Goal: Task Accomplishment & Management: Manage account settings

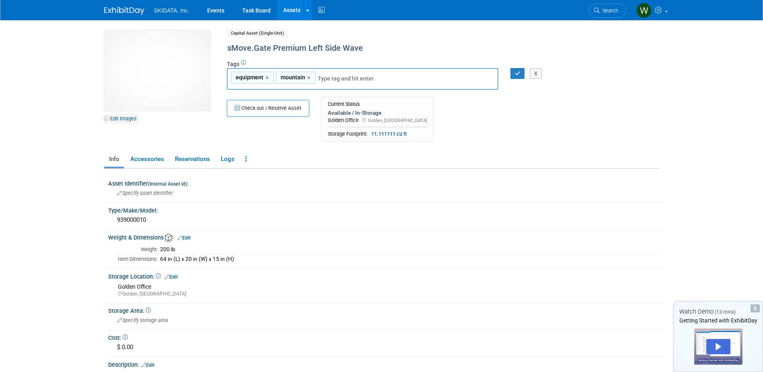
click at [119, 118] on link "Edit Images" at bounding box center [122, 118] width 36 height 10
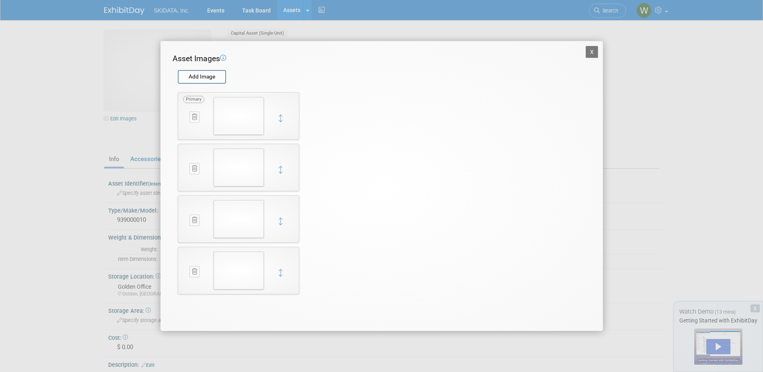
click at [193, 113] on button at bounding box center [194, 116] width 10 height 11
click at [189, 126] on icon "button" at bounding box center [189, 126] width 5 height 5
click at [193, 116] on icon at bounding box center [194, 117] width 5 height 6
click at [190, 126] on icon "button" at bounding box center [189, 126] width 5 height 5
click at [193, 117] on icon at bounding box center [194, 117] width 5 height 6
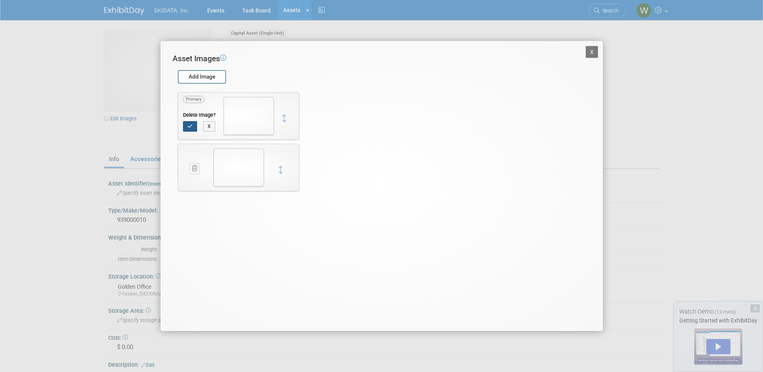
click at [191, 126] on icon "button" at bounding box center [189, 126] width 5 height 5
click at [193, 118] on icon at bounding box center [194, 117] width 5 height 6
click at [191, 128] on icon "button" at bounding box center [189, 126] width 5 height 5
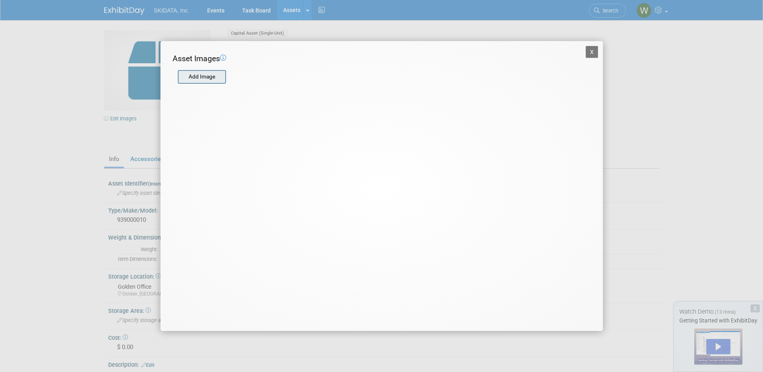
click at [199, 78] on input "file" at bounding box center [177, 77] width 96 height 12
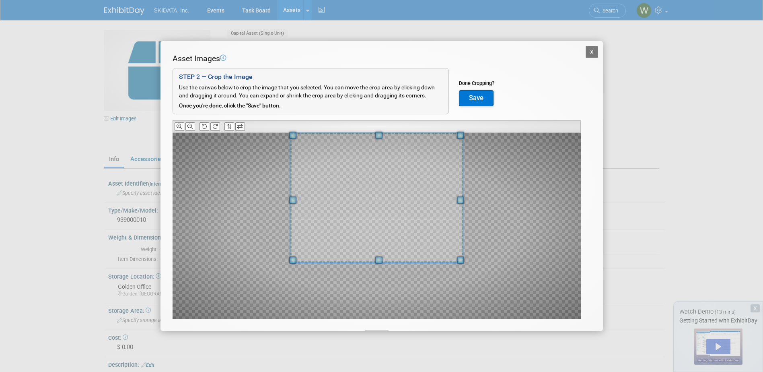
click at [382, 135] on span at bounding box center [378, 134] width 7 height 7
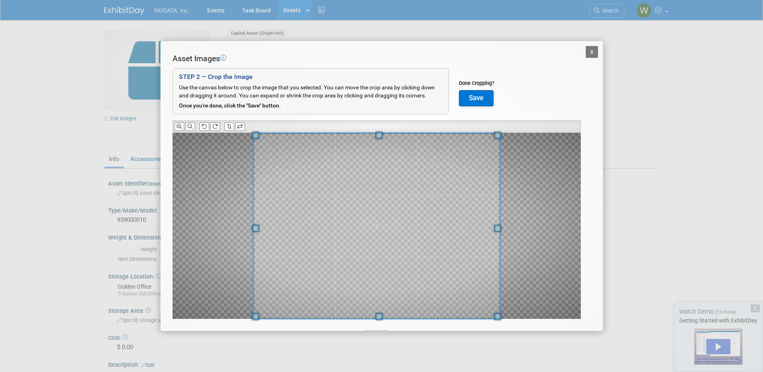
click at [376, 318] on span at bounding box center [378, 315] width 7 height 7
click at [505, 216] on div at bounding box center [376, 226] width 408 height 186
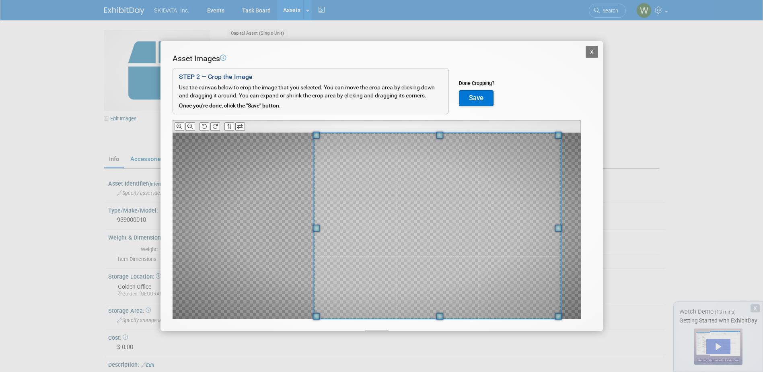
click at [450, 210] on span at bounding box center [437, 226] width 247 height 186
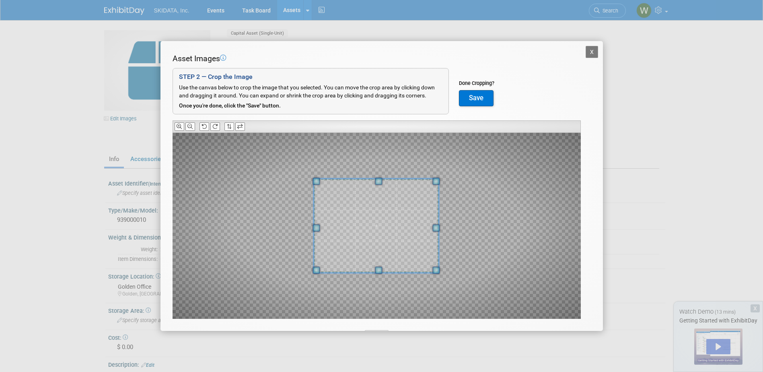
click at [437, 246] on div at bounding box center [376, 226] width 125 height 94
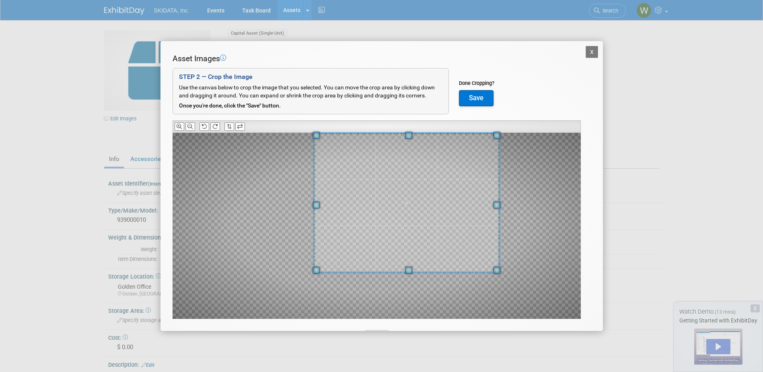
click at [469, 133] on div at bounding box center [407, 203] width 186 height 140
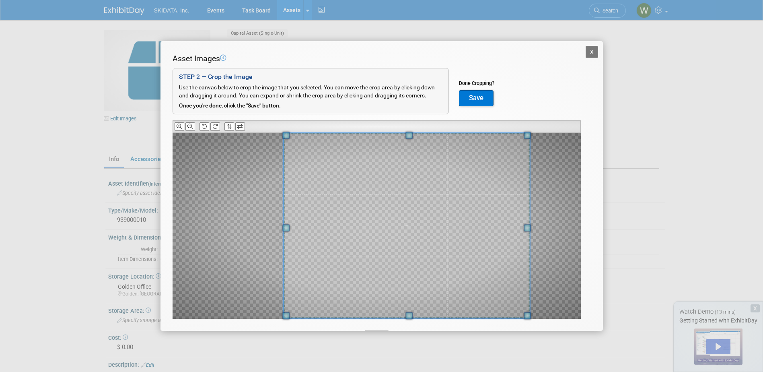
click at [412, 314] on span at bounding box center [408, 315] width 7 height 7
click at [536, 216] on div at bounding box center [376, 226] width 408 height 186
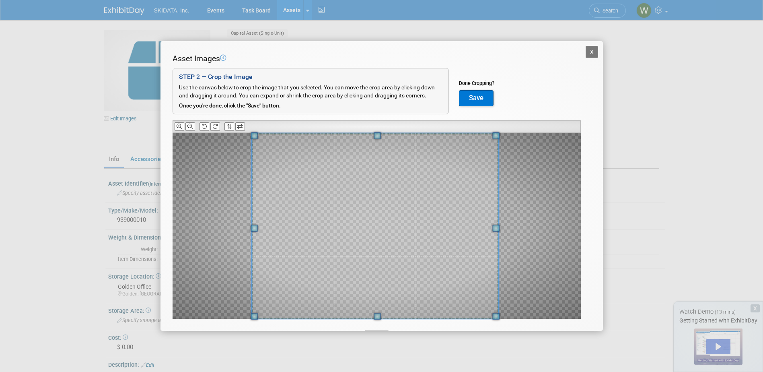
click at [429, 222] on span at bounding box center [375, 225] width 246 height 185
click at [178, 125] on icon at bounding box center [179, 126] width 5 height 5
click at [189, 125] on icon at bounding box center [189, 126] width 5 height 5
click at [178, 125] on icon at bounding box center [179, 126] width 5 height 5
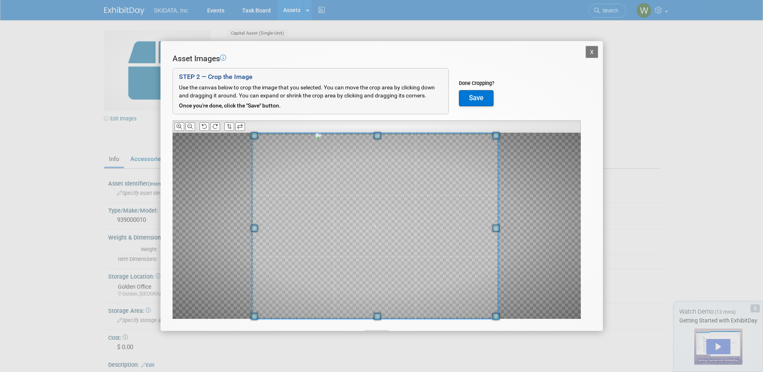
click at [473, 99] on button "Save" at bounding box center [476, 98] width 35 height 16
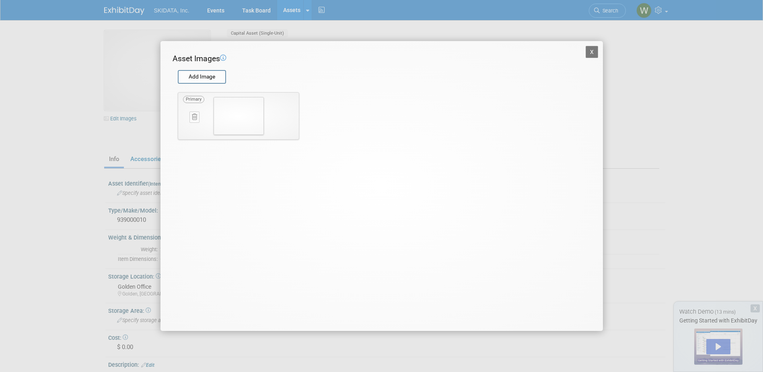
click at [591, 51] on button "X" at bounding box center [591, 52] width 13 height 12
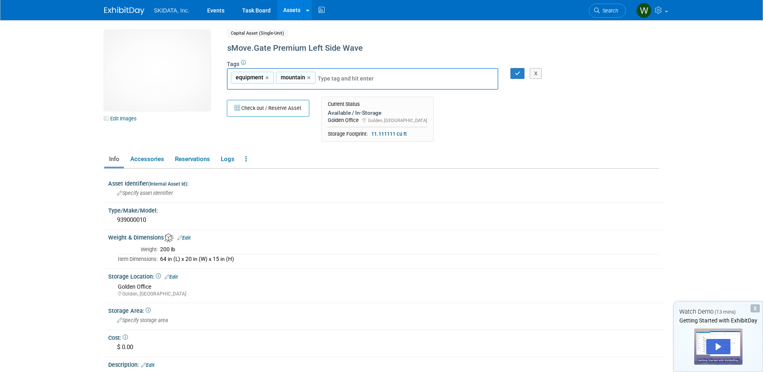
click at [189, 238] on link "Edit" at bounding box center [183, 238] width 13 height 6
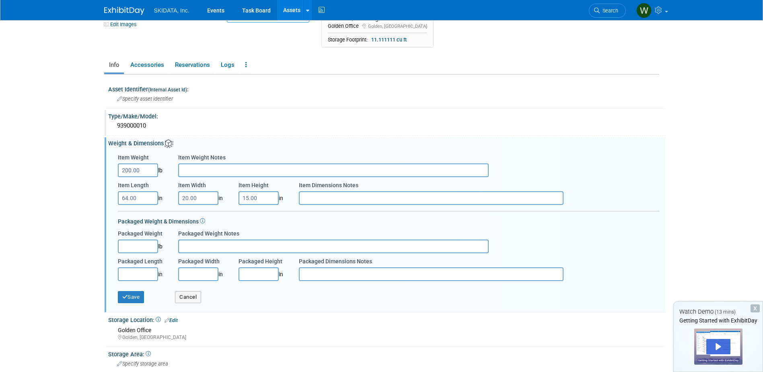
scroll to position [121, 0]
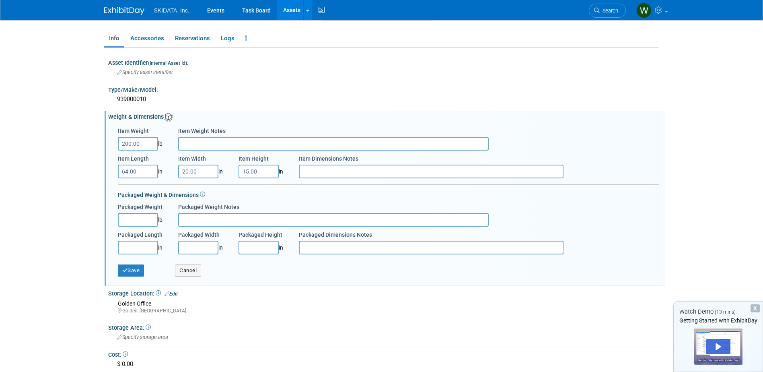
click at [131, 143] on input "200.00" at bounding box center [138, 144] width 40 height 14
click at [128, 143] on input "200.00" at bounding box center [138, 144] width 40 height 14
click at [130, 143] on input "200.00" at bounding box center [138, 144] width 40 height 14
type input "165.00"
click at [128, 172] on input "64.00" at bounding box center [138, 171] width 40 height 14
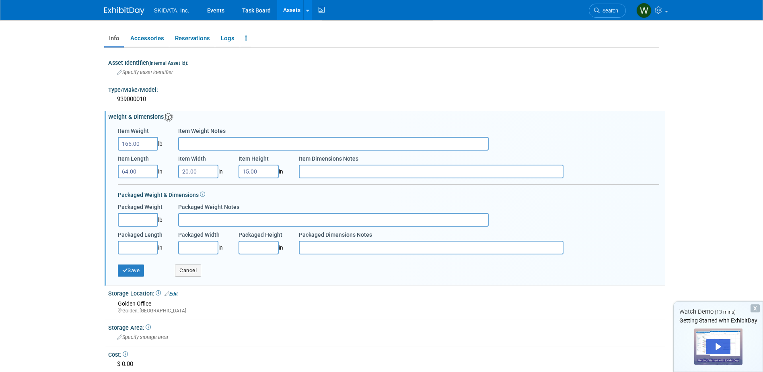
click at [126, 171] on input "64.00" at bounding box center [138, 171] width 40 height 14
type input "00"
type input "10.00"
type input "32.00"
type input "63.00"
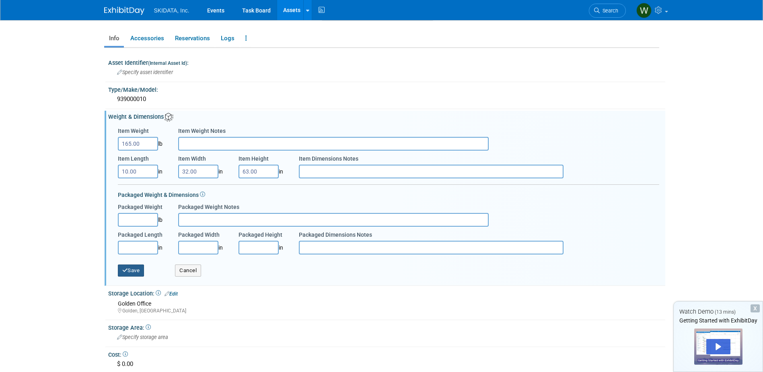
click at [136, 268] on button "Save" at bounding box center [131, 270] width 27 height 12
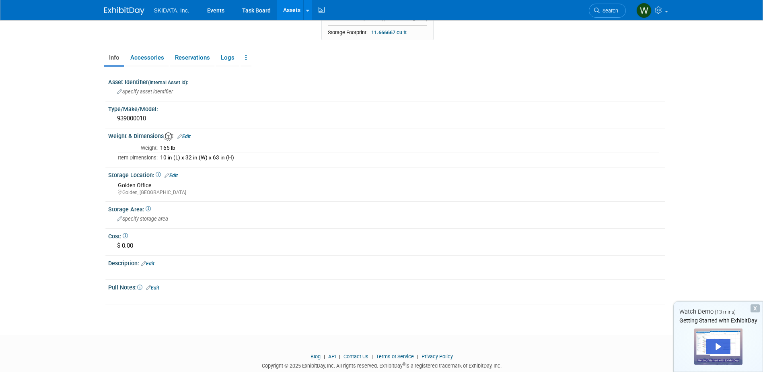
scroll to position [120, 0]
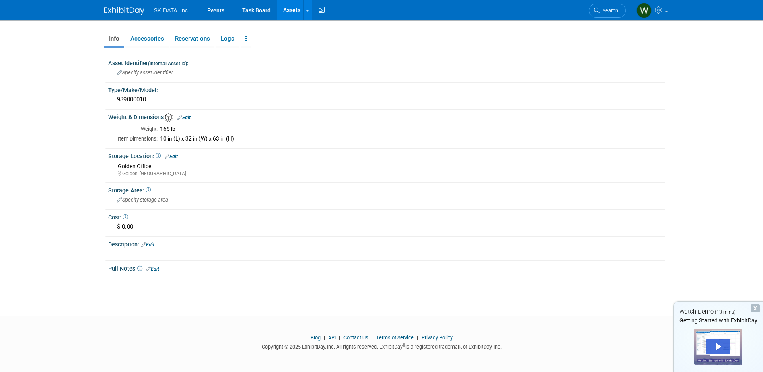
click at [152, 243] on link "Edit" at bounding box center [147, 245] width 13 height 6
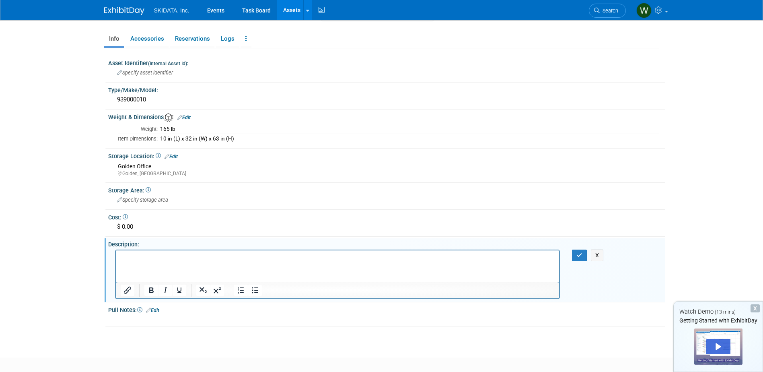
scroll to position [0, 0]
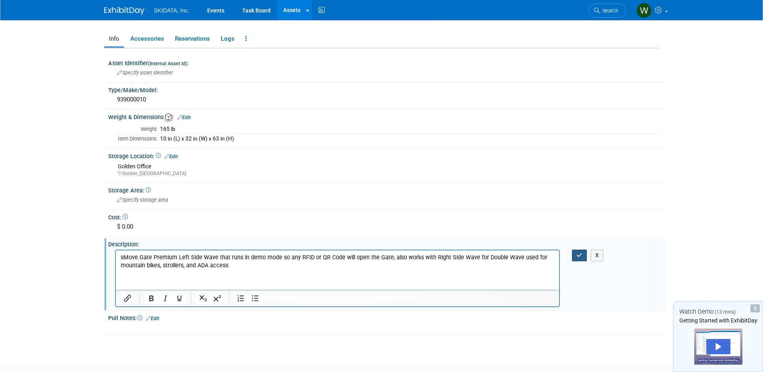
click at [582, 255] on icon "button" at bounding box center [579, 255] width 6 height 6
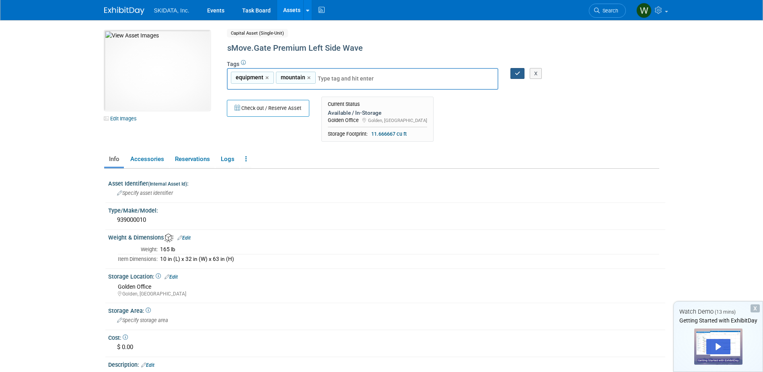
click at [514, 72] on button "button" at bounding box center [517, 73] width 14 height 11
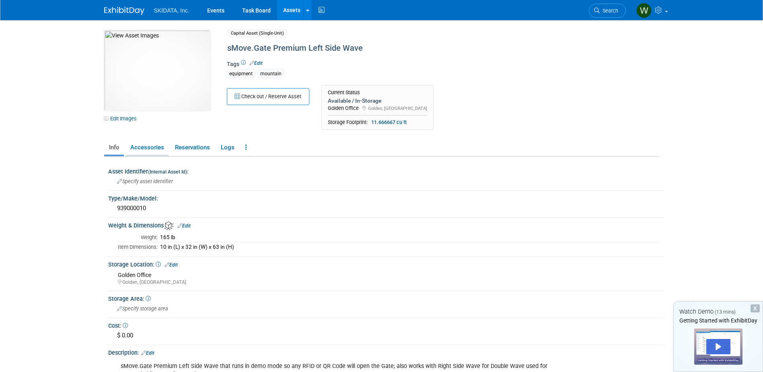
click at [150, 146] on link "Accessories" at bounding box center [146, 147] width 43 height 14
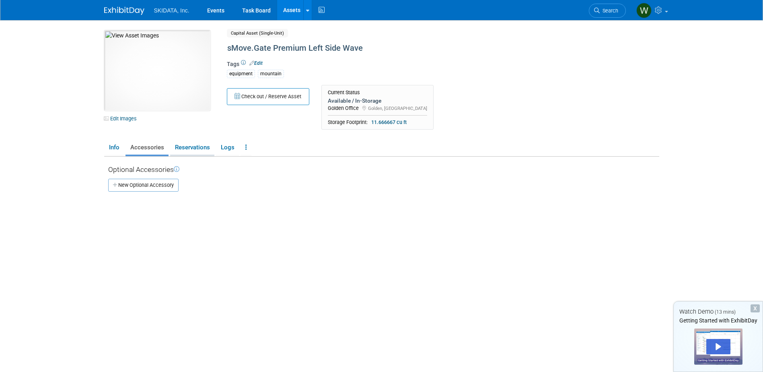
click at [180, 144] on link "Reservations" at bounding box center [192, 147] width 44 height 14
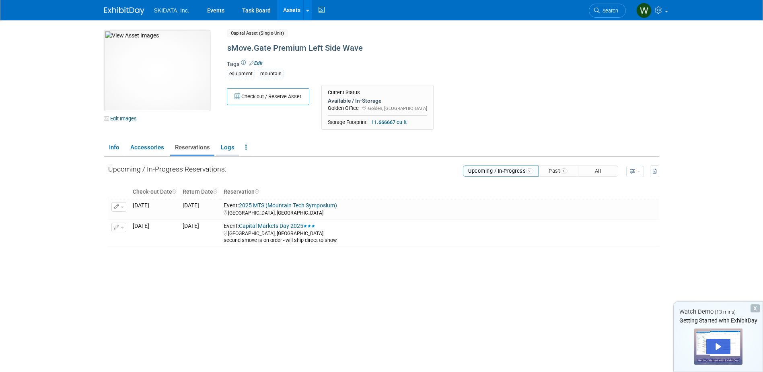
click at [229, 149] on link "Logs" at bounding box center [227, 147] width 23 height 14
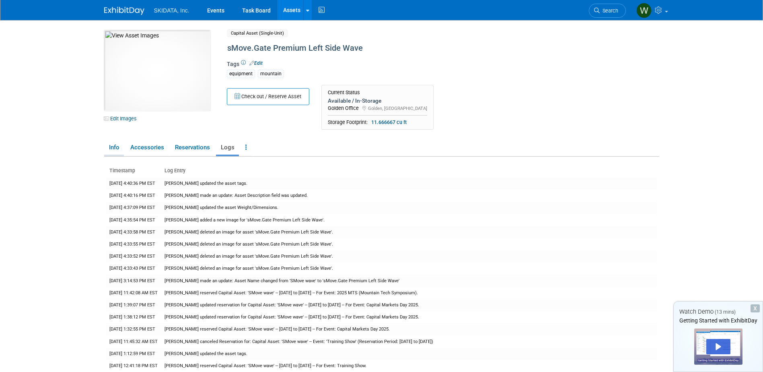
click at [116, 145] on link "Info" at bounding box center [114, 147] width 20 height 14
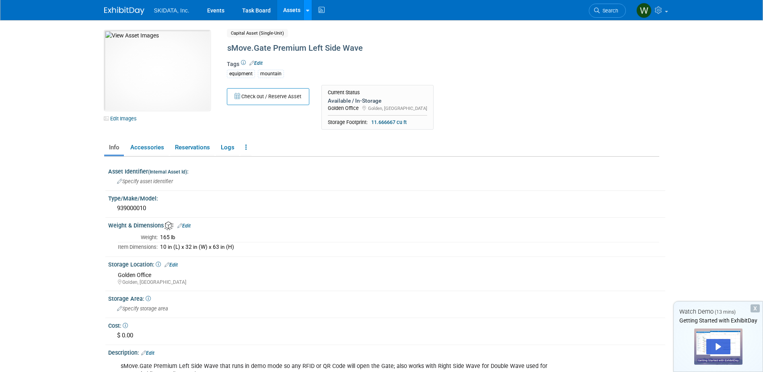
click at [306, 9] on icon at bounding box center [307, 10] width 3 height 5
click at [288, 9] on link "Assets" at bounding box center [291, 10] width 29 height 20
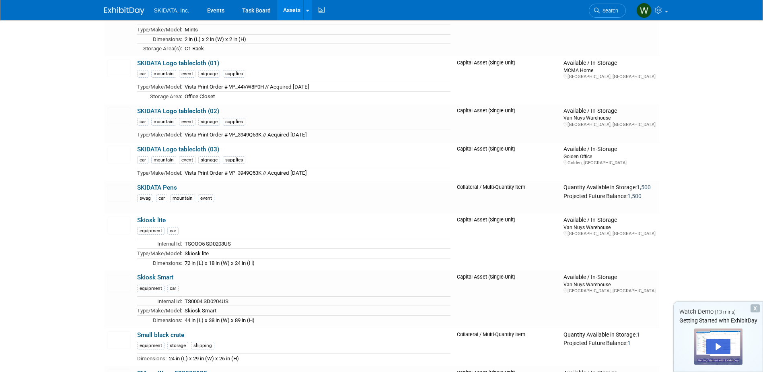
scroll to position [2453, 0]
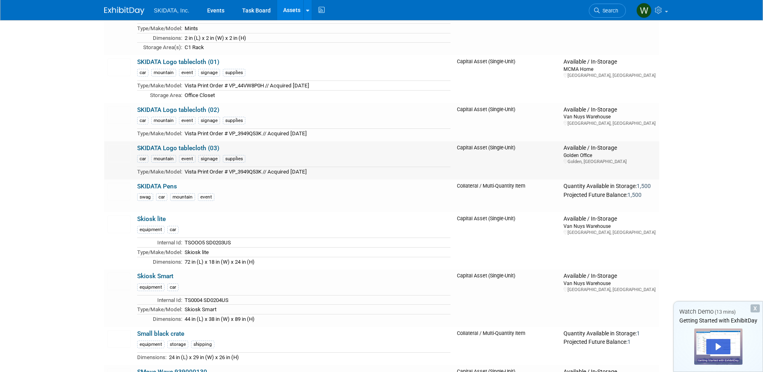
click at [618, 158] on div "Golden Office" at bounding box center [609, 155] width 92 height 7
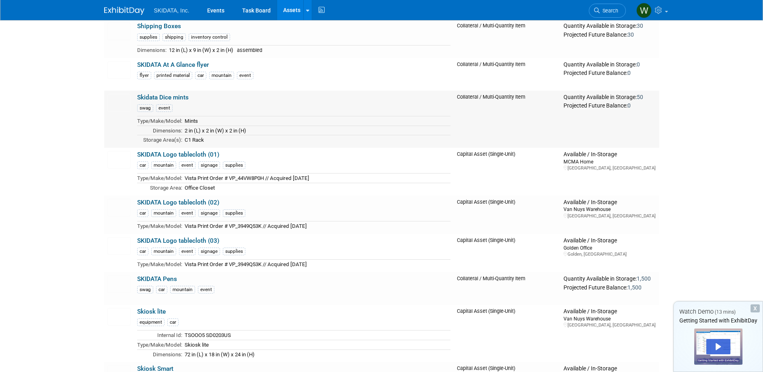
scroll to position [2309, 0]
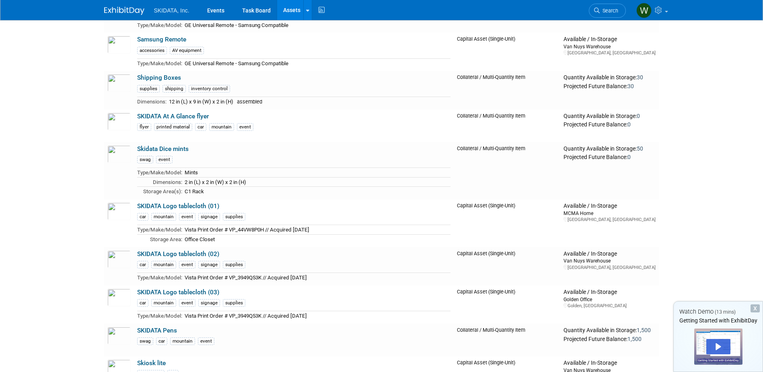
click at [755, 306] on div "X" at bounding box center [754, 308] width 9 height 8
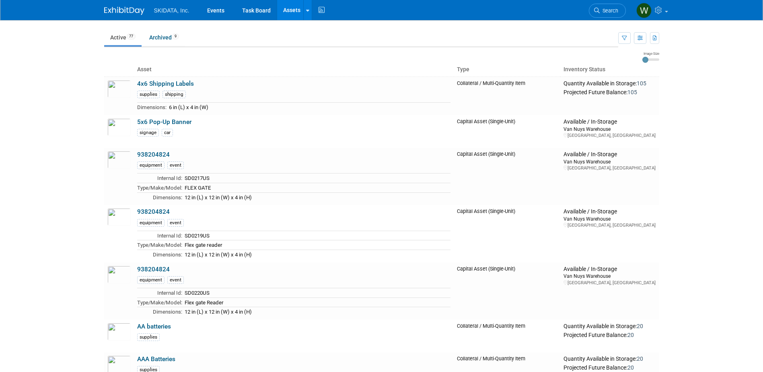
scroll to position [0, 0]
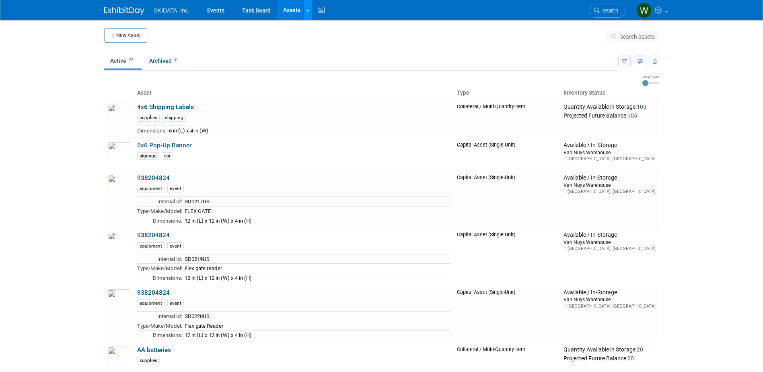
click at [307, 8] on icon at bounding box center [307, 10] width 3 height 5
click at [320, 27] on link "New Asset" at bounding box center [339, 28] width 71 height 11
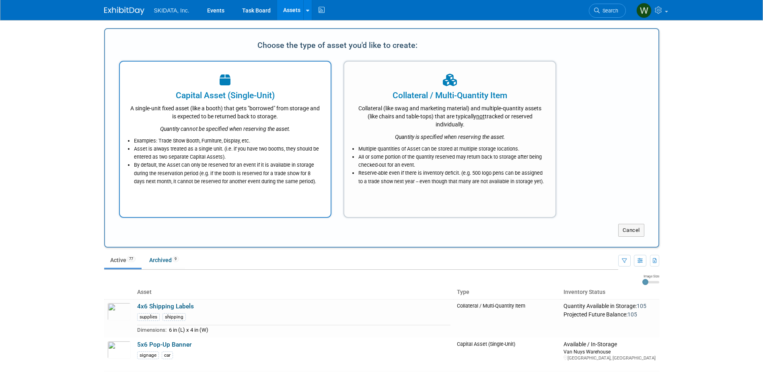
click at [246, 119] on div "A single-unit fixed asset (like a booth) that gets "borrowed" from storage and …" at bounding box center [225, 110] width 191 height 19
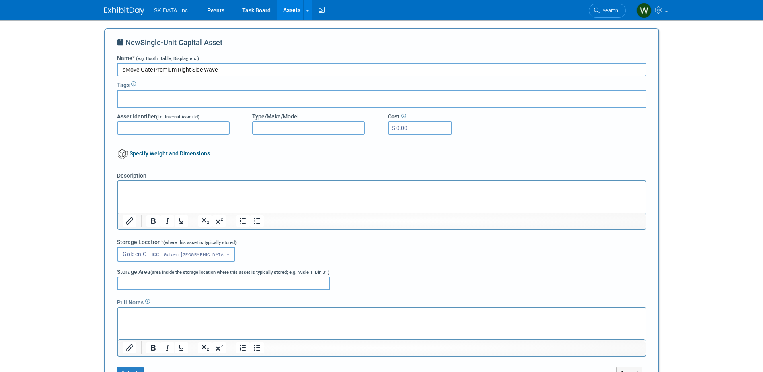
type input "sMove.Gate Premium Right Side Wave"
click at [140, 96] on input "text" at bounding box center [153, 98] width 64 height 8
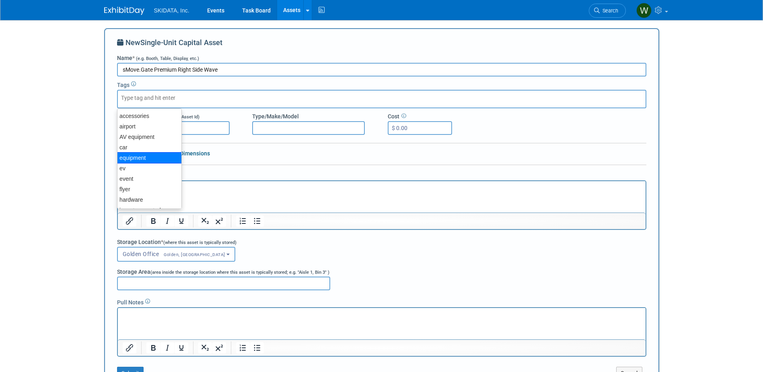
click at [134, 155] on div "equipment" at bounding box center [149, 157] width 65 height 11
type input "equipment"
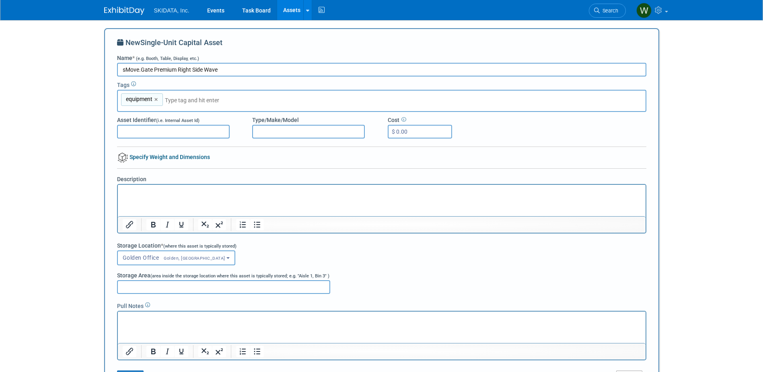
click at [193, 98] on input "text" at bounding box center [221, 100] width 113 height 8
click at [173, 101] on input "text" at bounding box center [221, 100] width 113 height 8
type input "mo"
click at [134, 117] on div "mountain" at bounding box center [173, 119] width 113 height 11
type input "equipment, mountain"
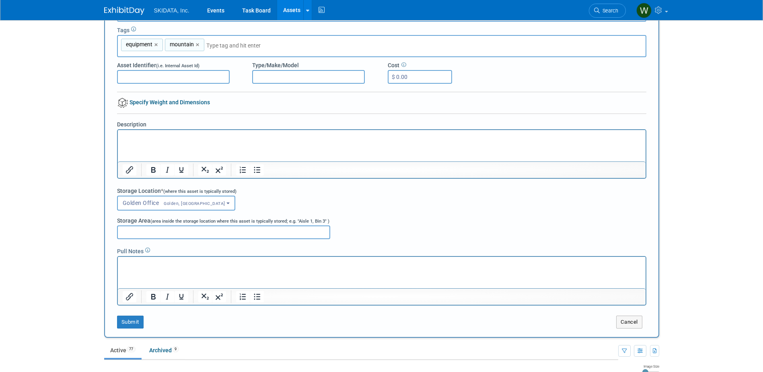
scroll to position [40, 0]
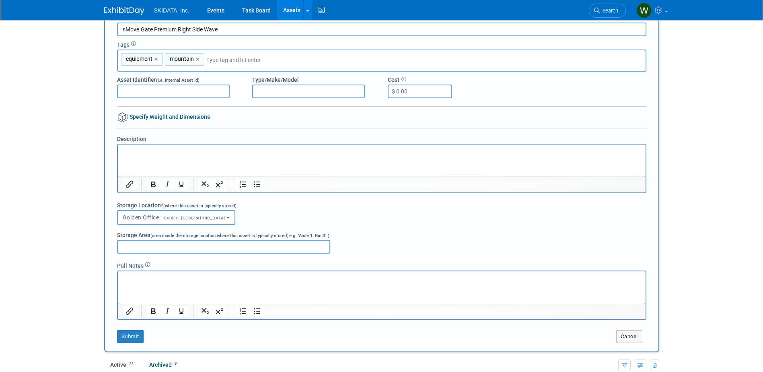
click at [122, 148] on p "Rich Text Area. Press ALT-0 for help." at bounding box center [381, 151] width 518 height 8
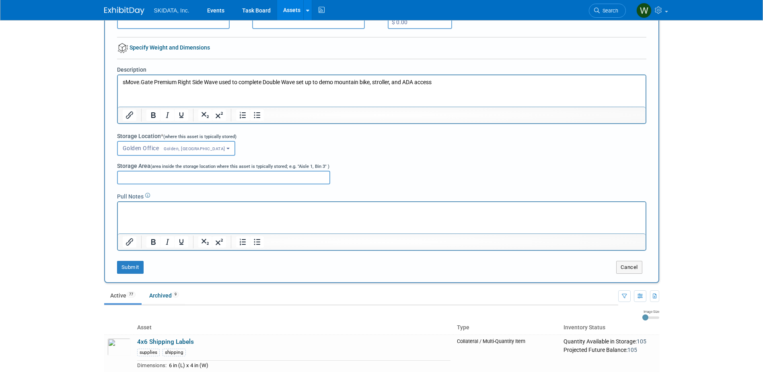
scroll to position [121, 0]
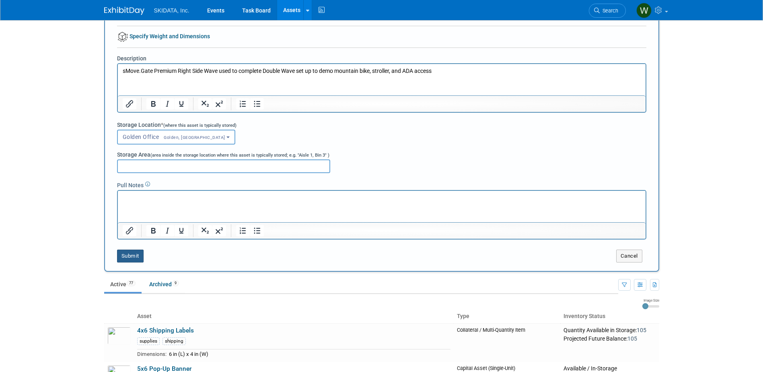
click at [135, 255] on button "Submit" at bounding box center [130, 255] width 27 height 13
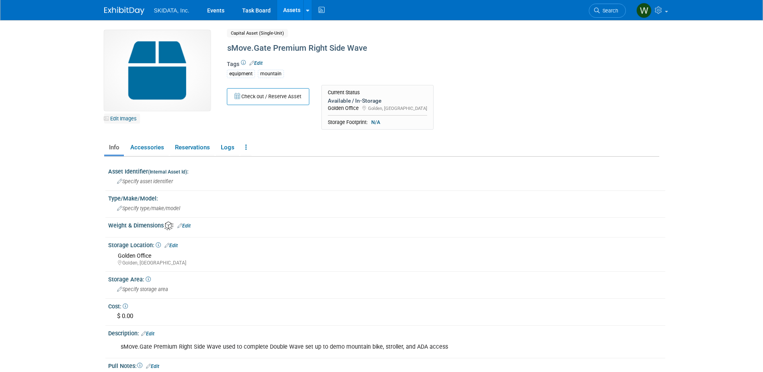
click at [121, 120] on link "Edit Images" at bounding box center [122, 118] width 36 height 10
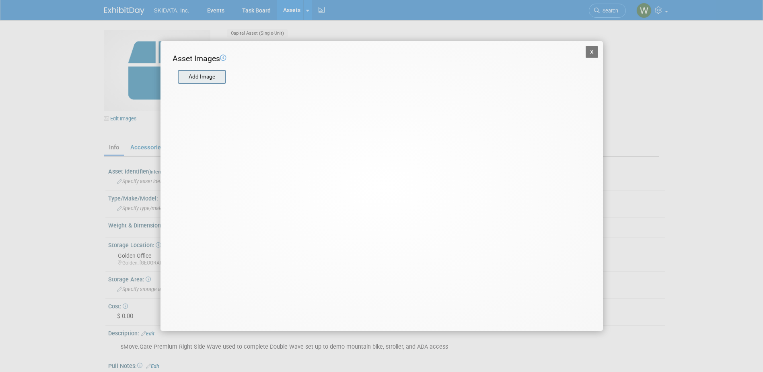
click at [191, 76] on input "file" at bounding box center [177, 77] width 96 height 12
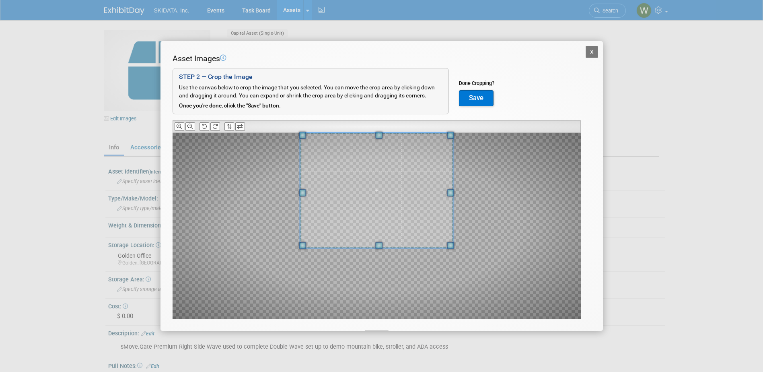
click at [377, 136] on span at bounding box center [378, 134] width 7 height 7
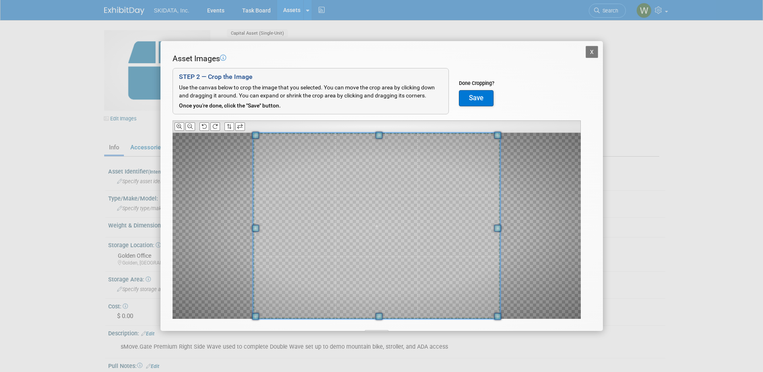
click at [392, 325] on div "Asset Images Add Image STEP 2 — Crop the Image Use the canvas below to crop the…" at bounding box center [381, 198] width 418 height 291
click at [507, 320] on div "Asset Images Add Image STEP 2 — Crop the Image Use the canvas below to crop the…" at bounding box center [381, 198] width 418 height 291
click at [380, 270] on span at bounding box center [376, 226] width 247 height 186
click at [469, 99] on button "Save" at bounding box center [476, 98] width 35 height 16
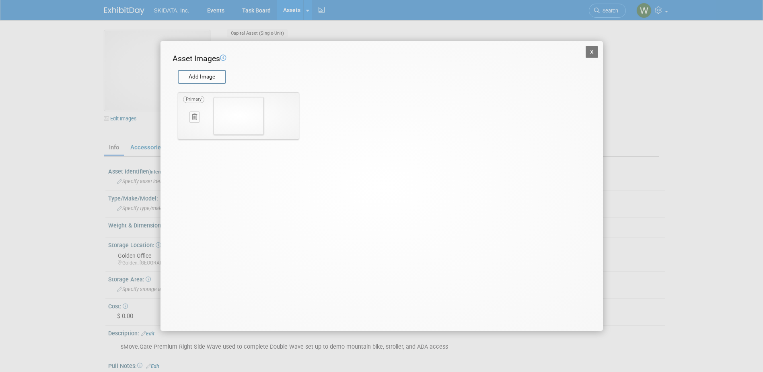
click at [593, 50] on button "X" at bounding box center [591, 52] width 13 height 12
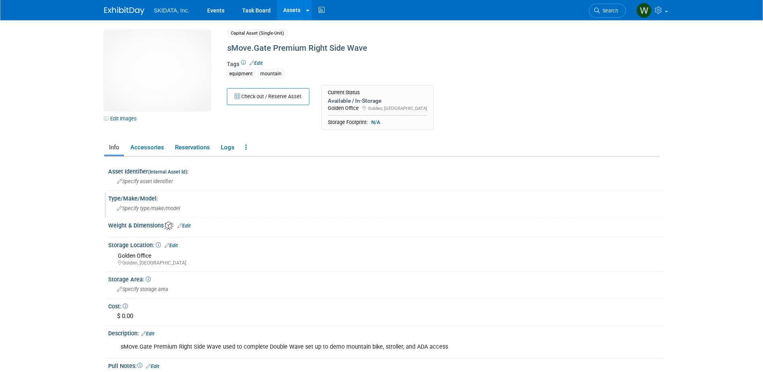
click at [146, 209] on span "Specify type/make/model" at bounding box center [148, 208] width 63 height 6
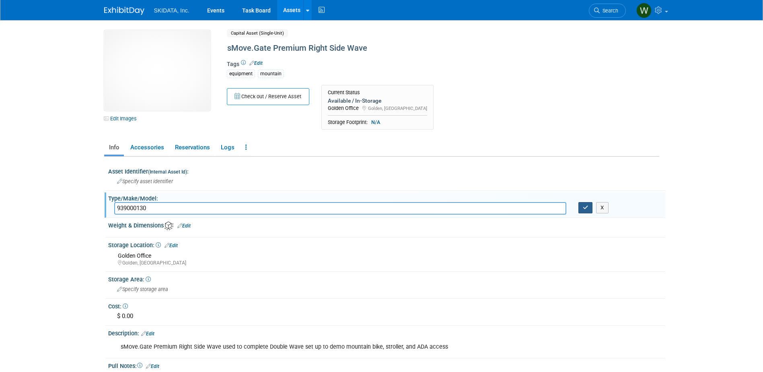
type input "939000130"
click at [588, 207] on button "button" at bounding box center [585, 207] width 14 height 11
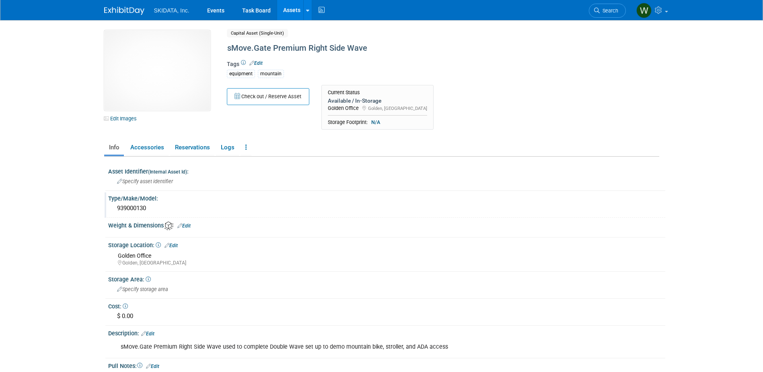
click at [188, 225] on link "Edit" at bounding box center [183, 226] width 13 height 6
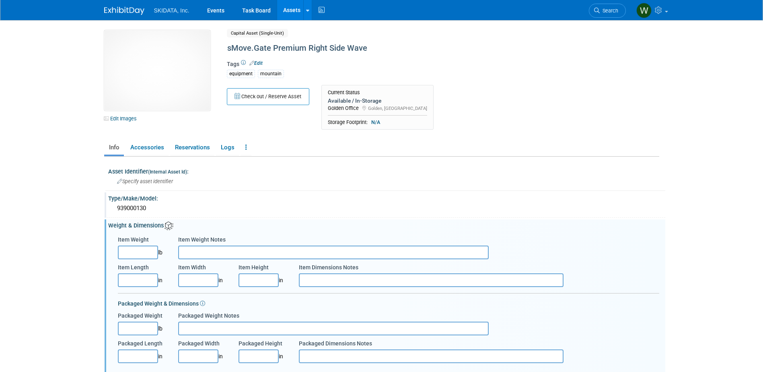
click at [140, 251] on input "Item Weight" at bounding box center [138, 252] width 40 height 14
type input "147.00"
click at [138, 282] on input "Item Length" at bounding box center [138, 280] width 40 height 14
type input "10.00"
type input "19.00"
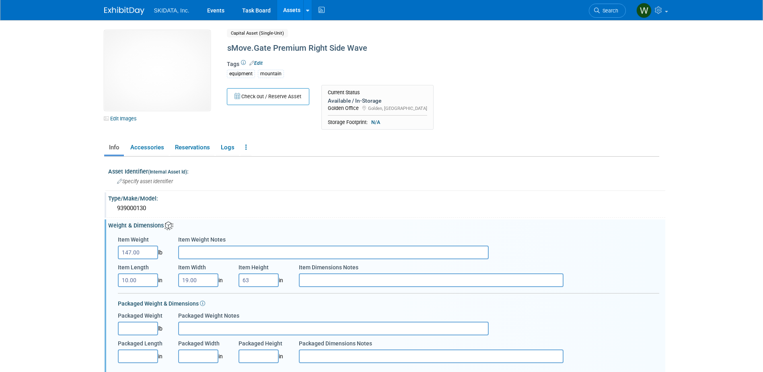
type input "63.00"
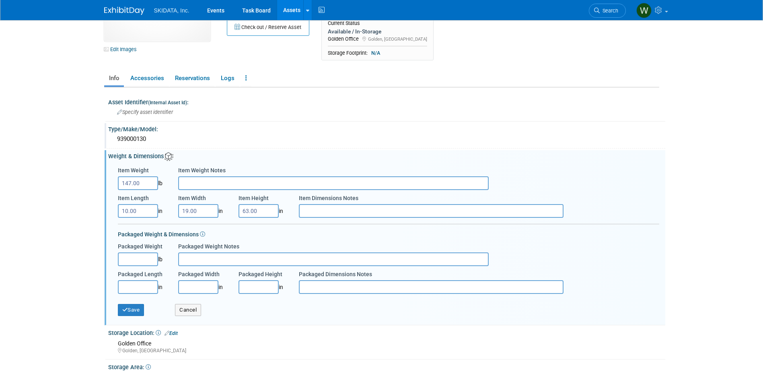
scroll to position [80, 0]
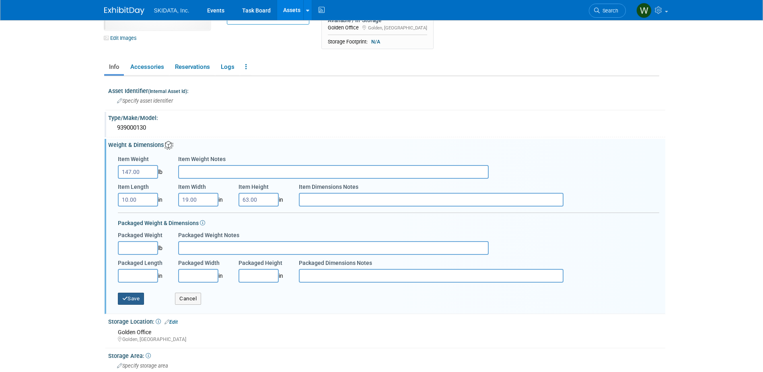
click at [129, 297] on button "Save" at bounding box center [131, 298] width 27 height 12
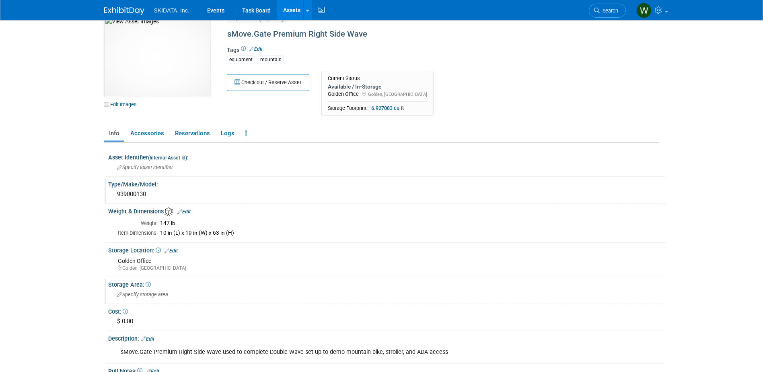
scroll to position [0, 0]
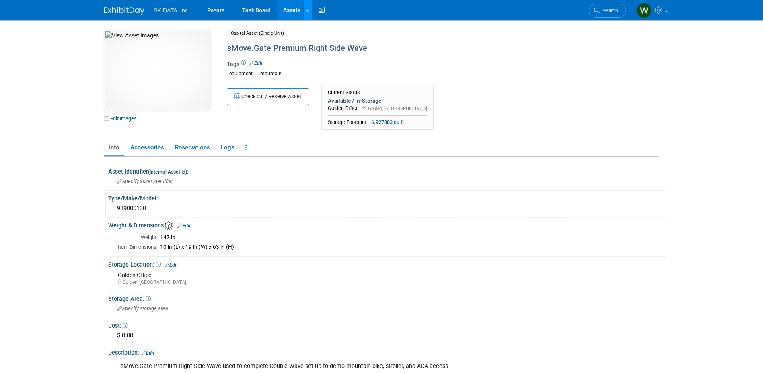
click at [307, 11] on icon at bounding box center [307, 10] width 3 height 5
click at [316, 27] on link "New Asset" at bounding box center [339, 28] width 71 height 11
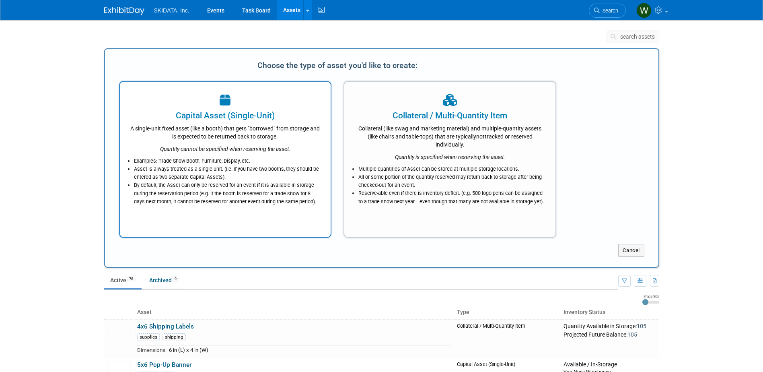
click at [243, 141] on div "Quantity cannot be specified when reserving the asset." at bounding box center [225, 146] width 191 height 12
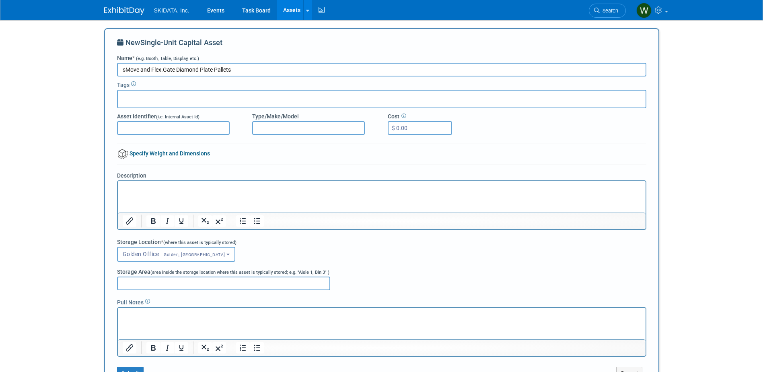
type input "sMove and Flex.Gate Diamond Plate Pallets"
click at [122, 187] on p "Rich Text Area. Press ALT-0 for help." at bounding box center [381, 188] width 518 height 8
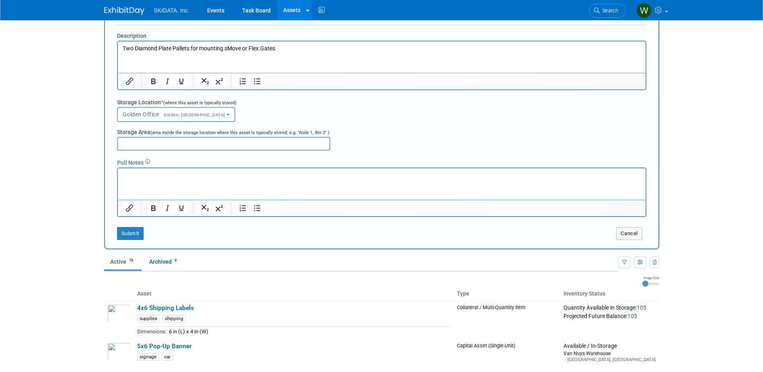
scroll to position [121, 0]
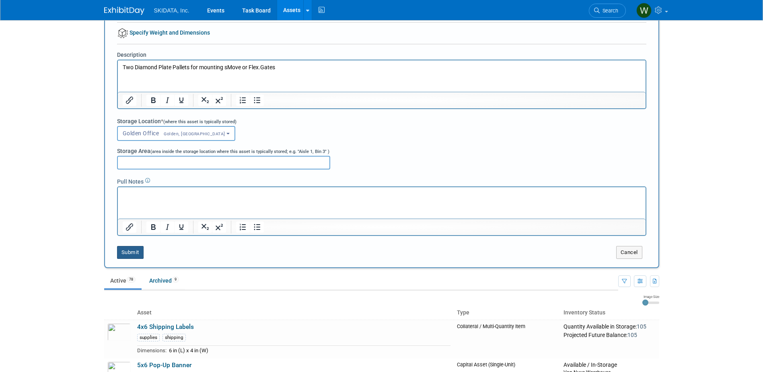
click at [134, 252] on button "Submit" at bounding box center [130, 252] width 27 height 13
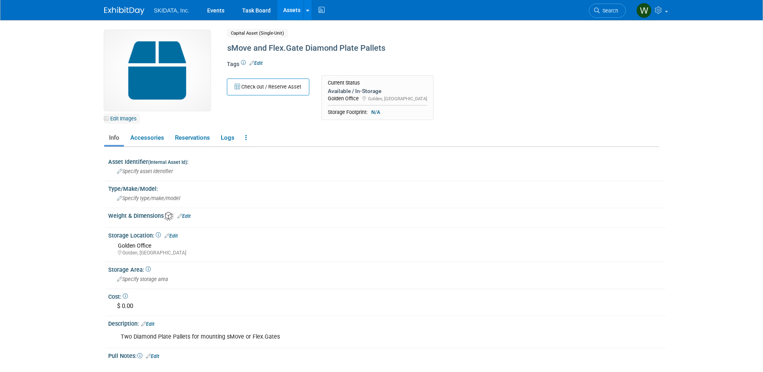
click at [125, 117] on link "Edit Images" at bounding box center [122, 118] width 36 height 10
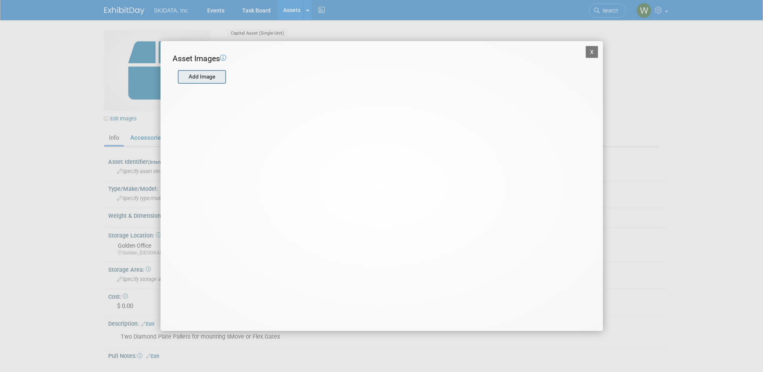
click at [197, 78] on input "file" at bounding box center [177, 77] width 96 height 12
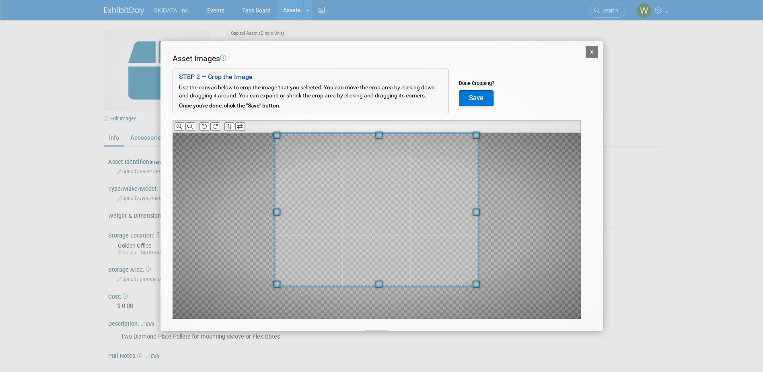
click at [368, 133] on div at bounding box center [376, 210] width 205 height 154
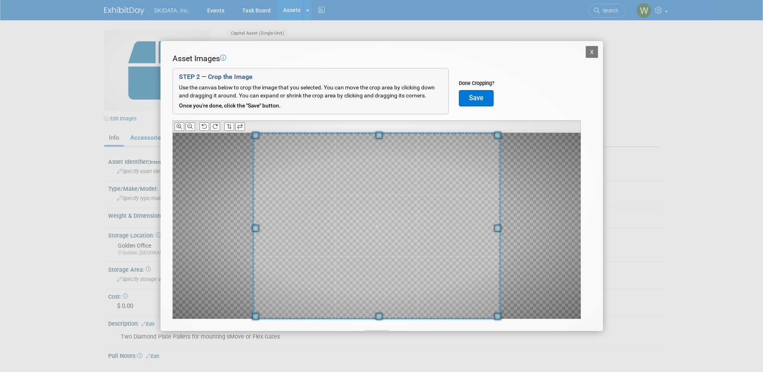
click at [389, 318] on div at bounding box center [376, 226] width 247 height 186
click at [470, 97] on button "Save" at bounding box center [476, 98] width 35 height 16
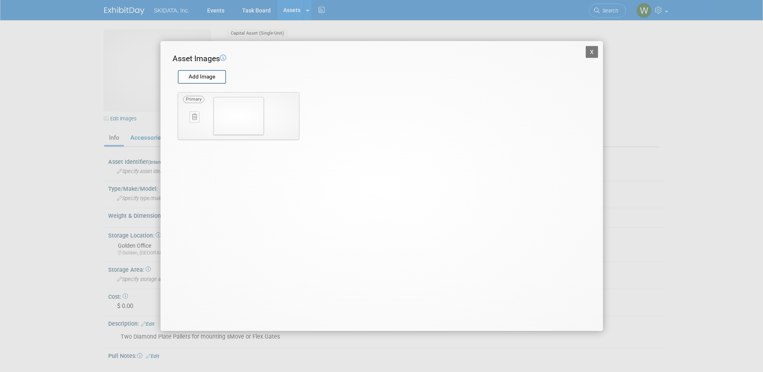
click at [591, 51] on button "X" at bounding box center [591, 52] width 13 height 12
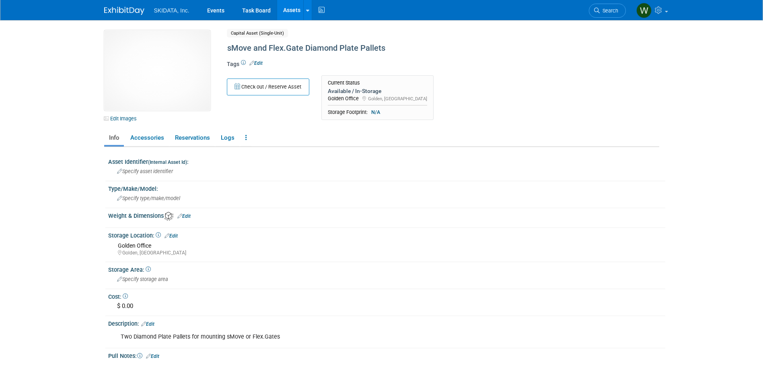
click at [187, 215] on link "Edit" at bounding box center [183, 216] width 13 height 6
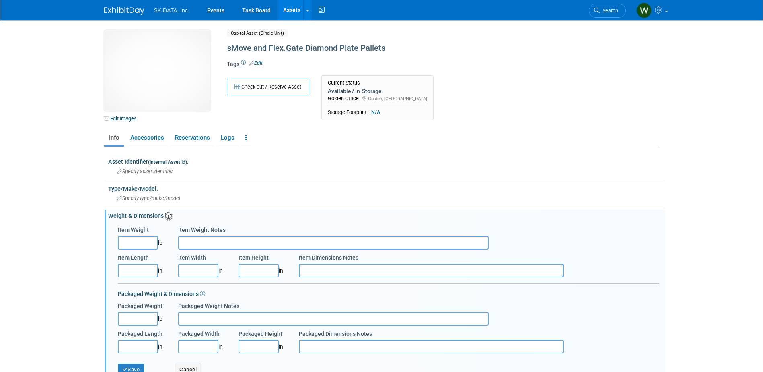
click at [144, 241] on input "Item Weight" at bounding box center [138, 243] width 40 height 14
type input "69.00"
type input "36.00"
type input "34.00"
type input "1.00"
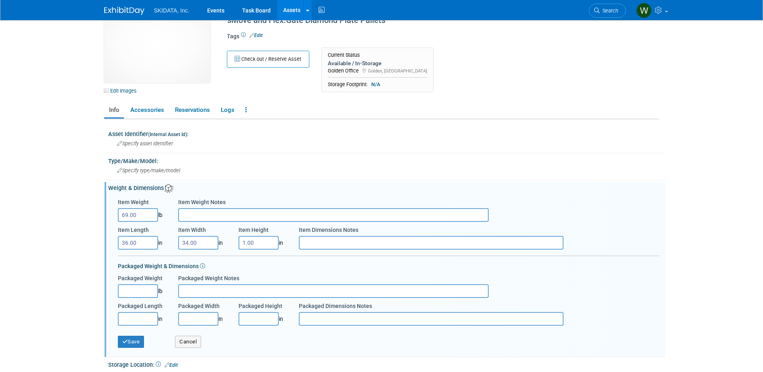
scroll to position [40, 0]
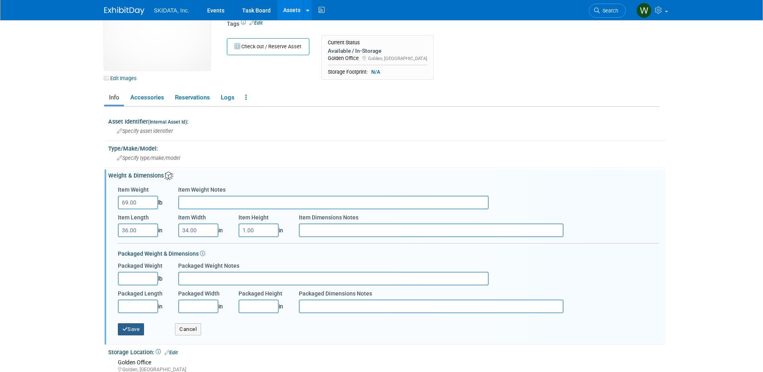
click at [131, 329] on button "Save" at bounding box center [131, 329] width 27 height 12
